Goal: Information Seeking & Learning: Check status

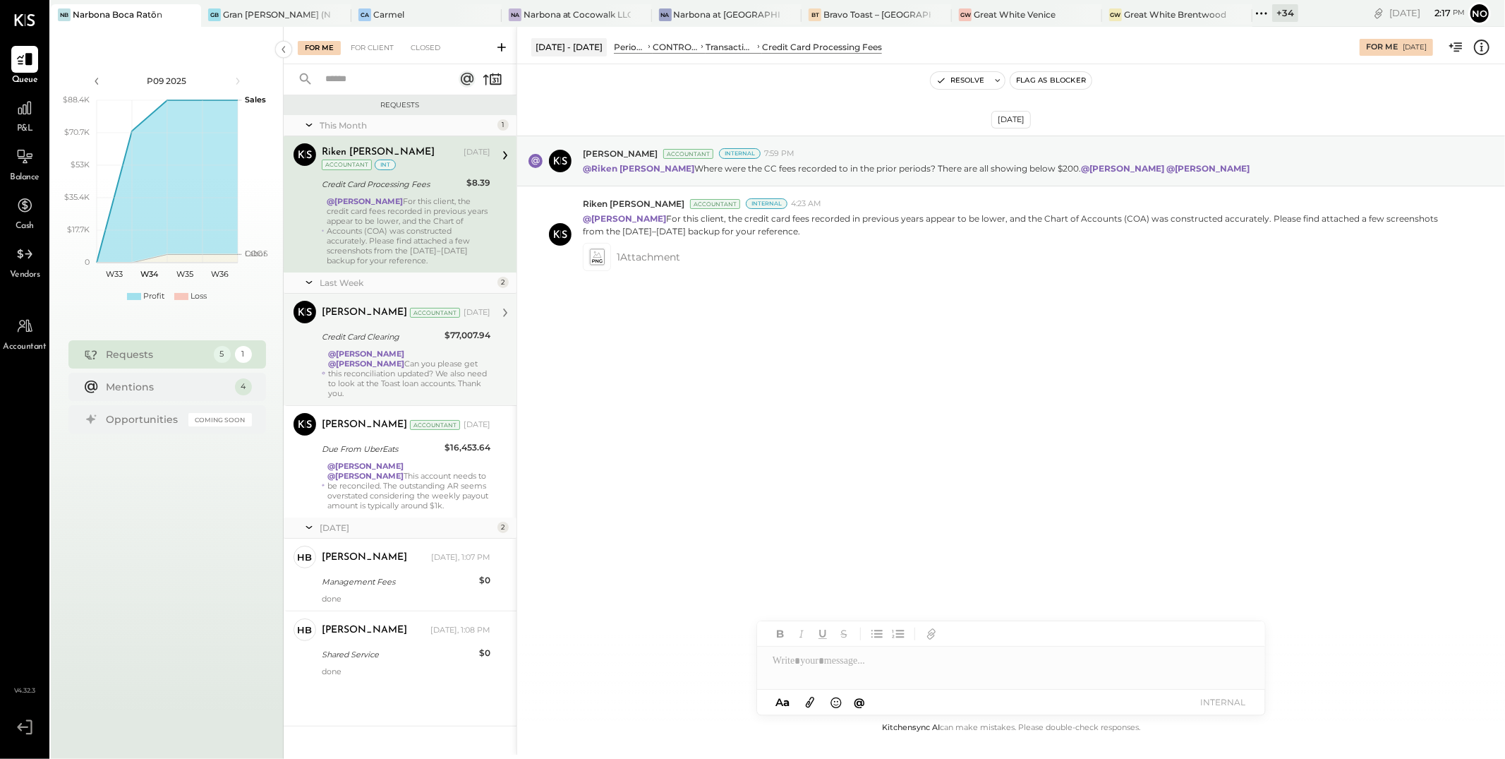
click at [387, 365] on div "@[PERSON_NAME] @[PERSON_NAME] Can you please get this reconciliation updated? W…" at bounding box center [409, 373] width 162 height 49
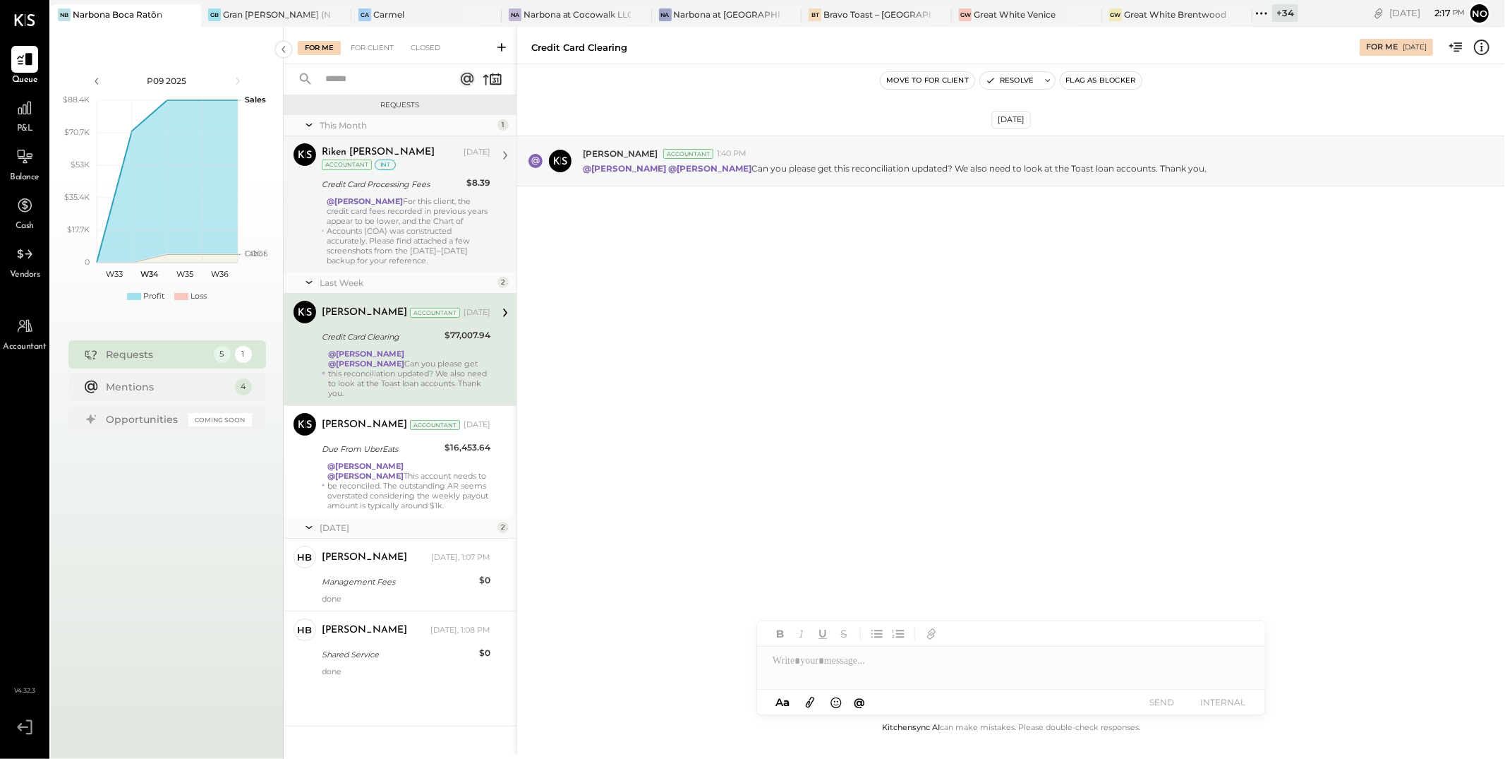
click at [394, 227] on div "@[PERSON_NAME] For this client, the credit card fees recorded in previous years…" at bounding box center [409, 230] width 164 height 69
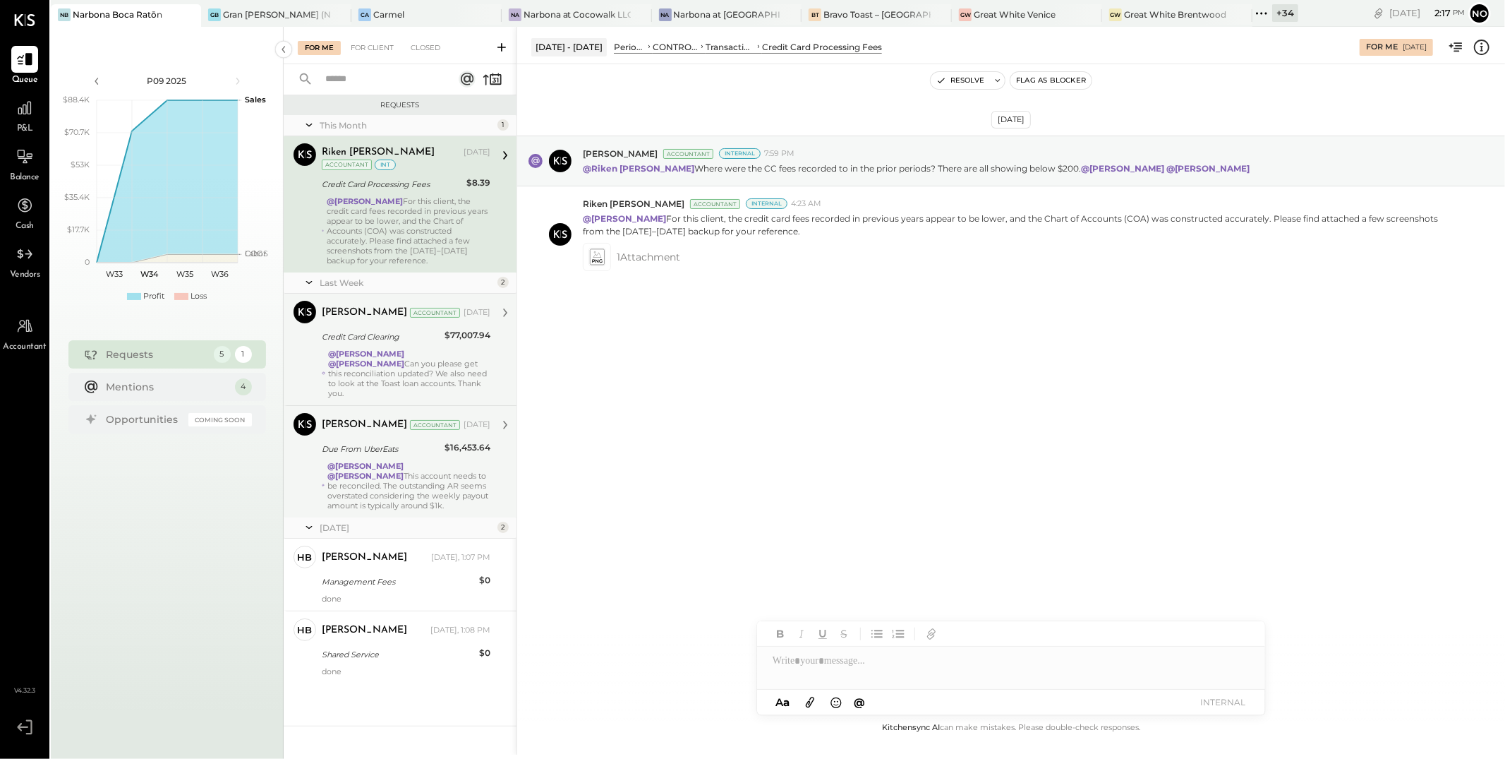
click at [375, 456] on div "Due From UberEats" at bounding box center [381, 448] width 119 height 17
